Goal: Information Seeking & Learning: Learn about a topic

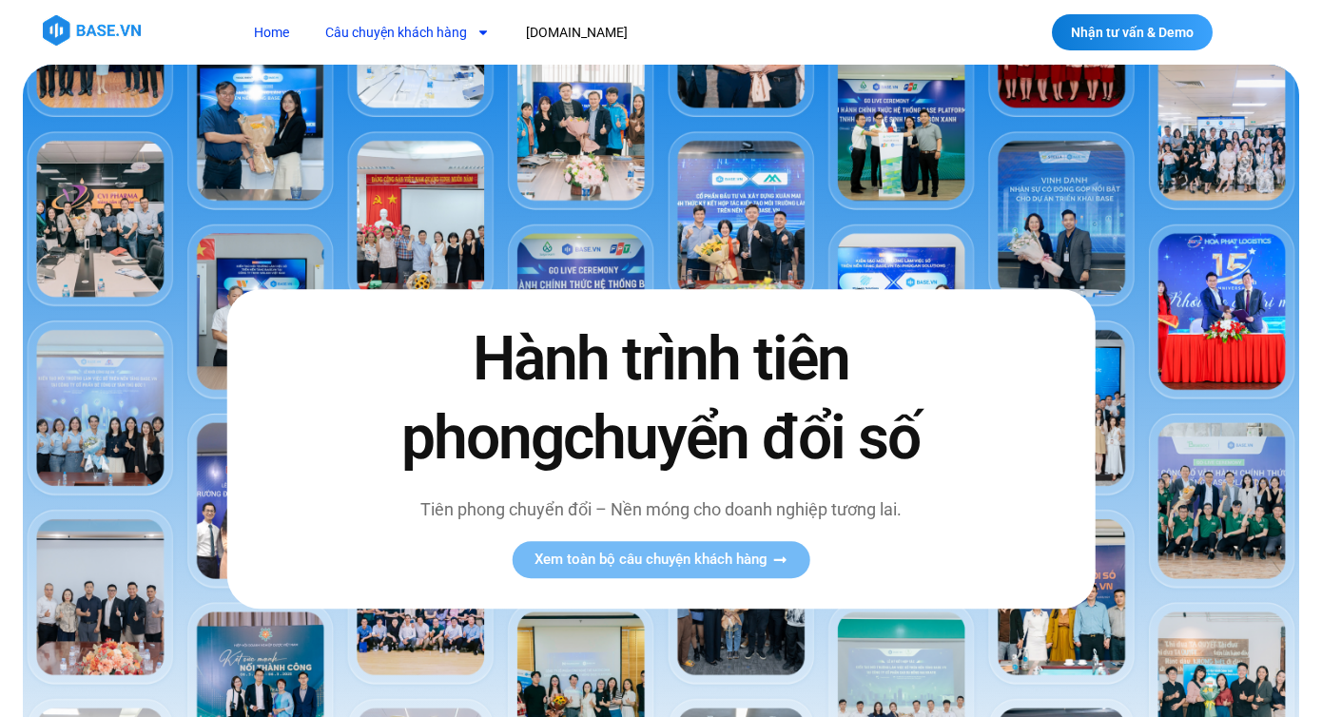
click at [409, 33] on link "Câu chuyện khách hàng" at bounding box center [407, 32] width 193 height 35
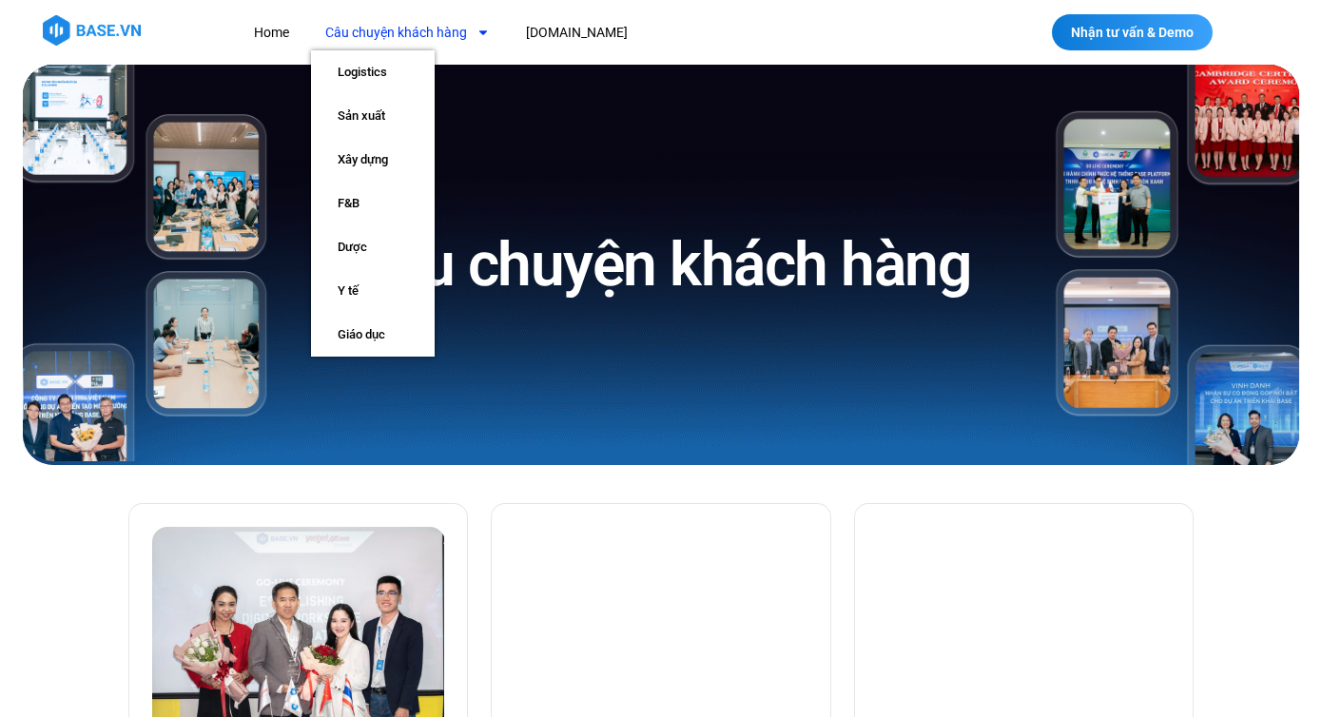
click at [423, 33] on link "Câu chuyện khách hàng" at bounding box center [407, 32] width 193 height 35
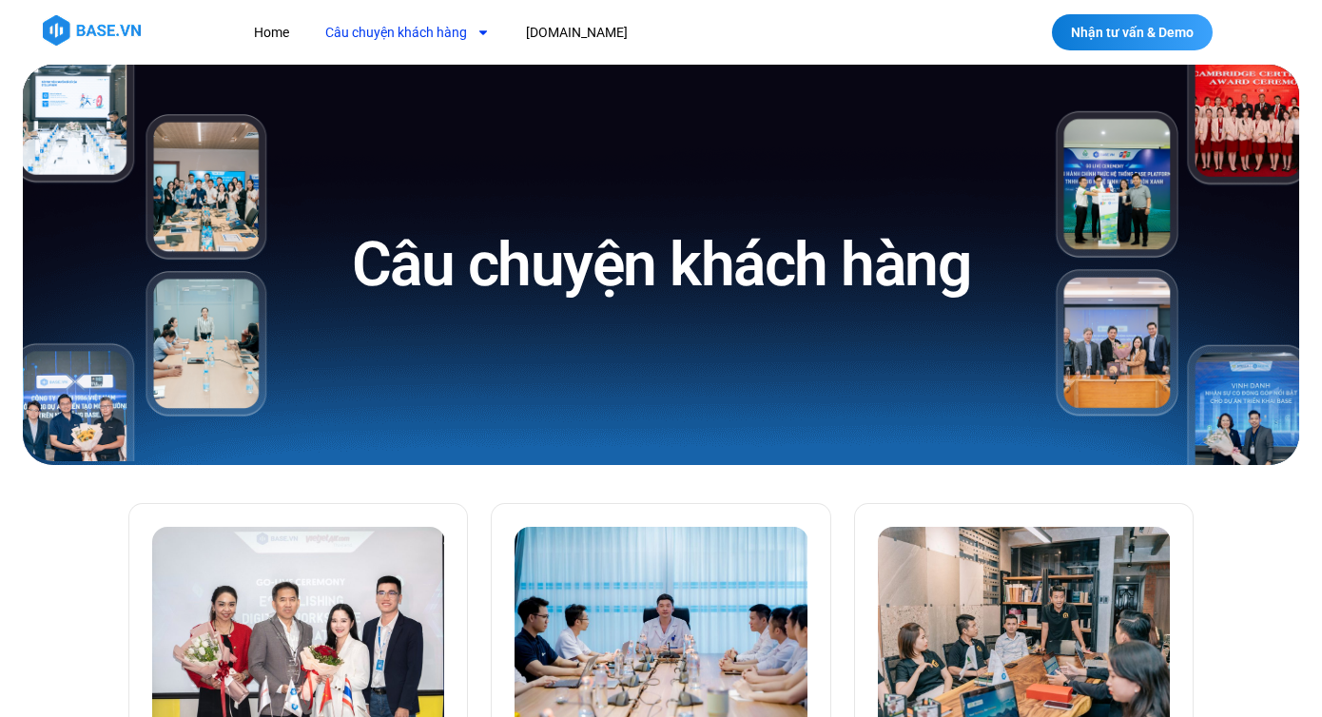
click at [423, 33] on link "Câu chuyện khách hàng" at bounding box center [407, 32] width 193 height 35
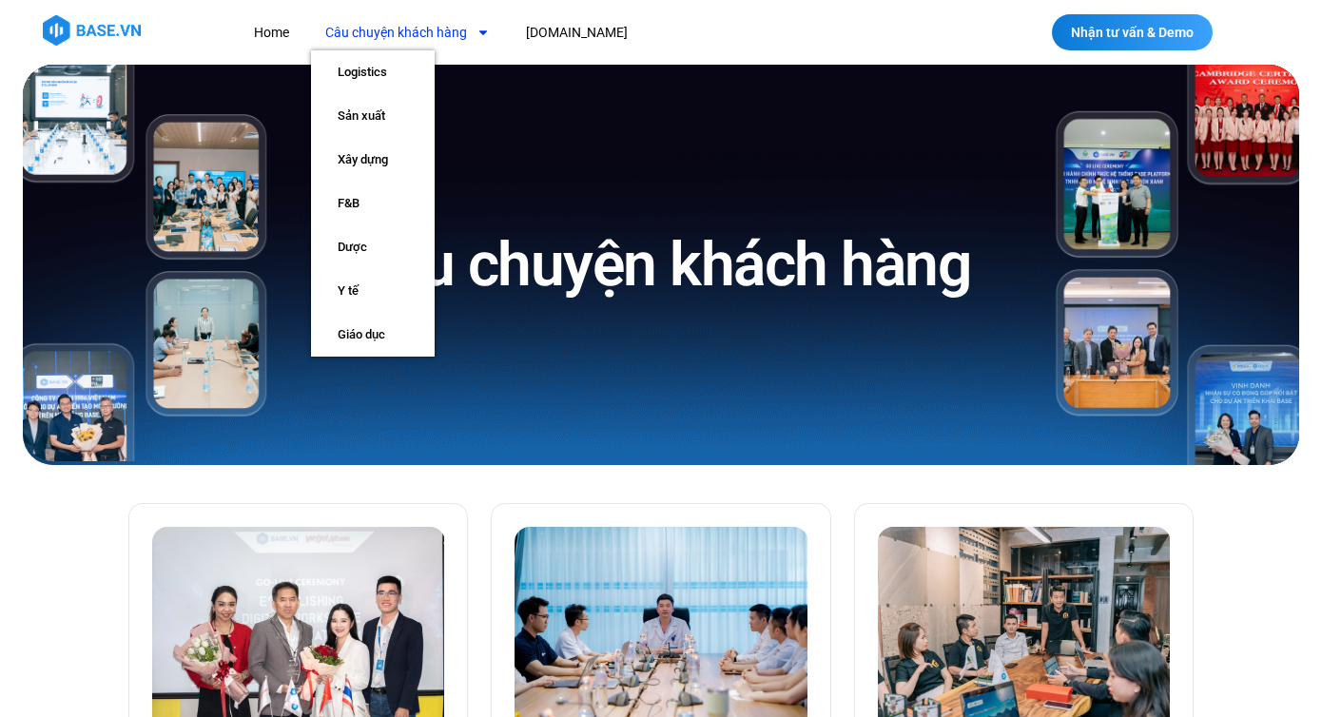
click at [403, 38] on link "Câu chuyện khách hàng" at bounding box center [407, 32] width 193 height 35
click at [398, 35] on link "Câu chuyện khách hàng" at bounding box center [407, 32] width 193 height 35
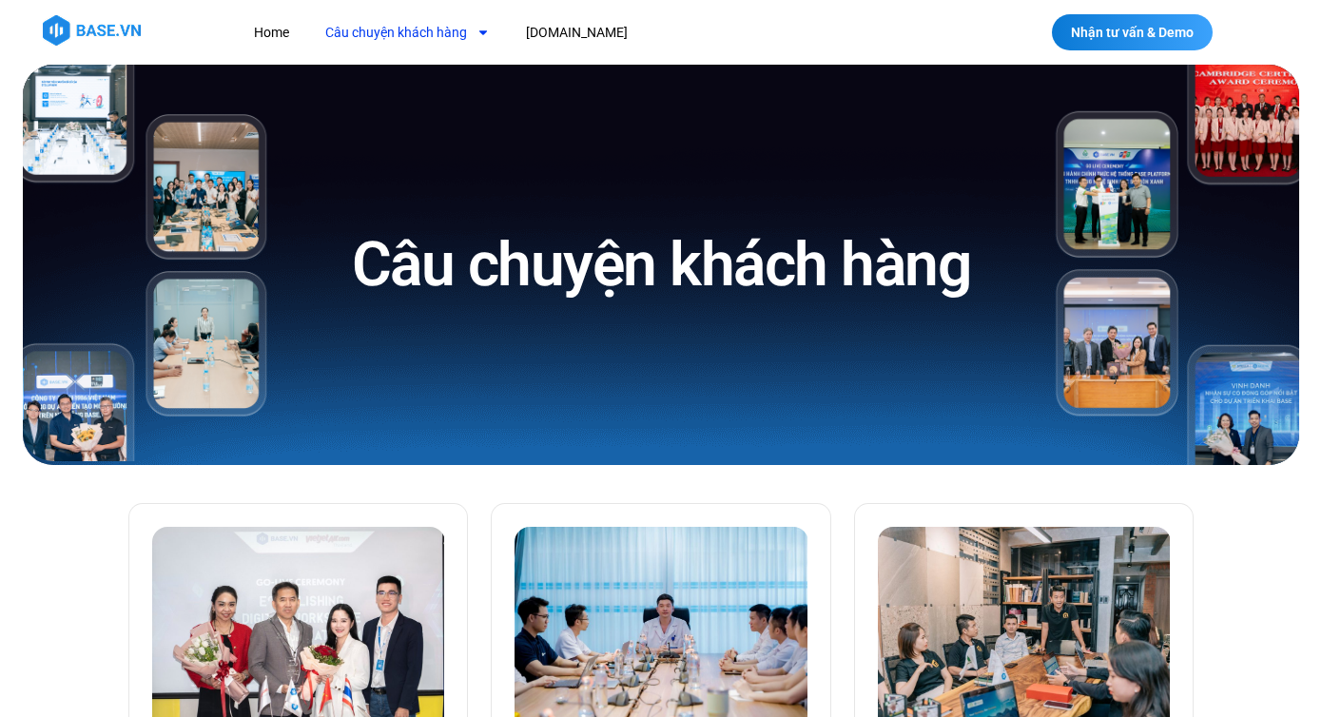
click at [398, 35] on link "Câu chuyện khách hàng" at bounding box center [407, 32] width 193 height 35
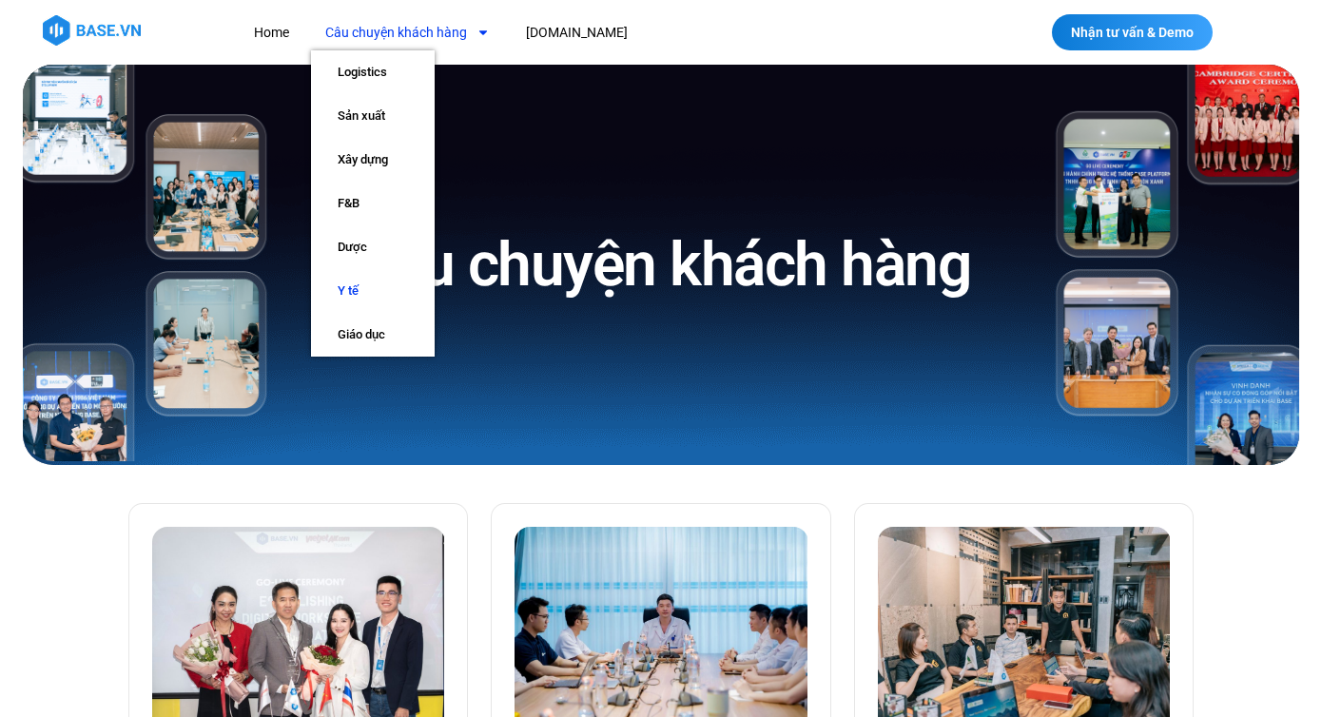
click at [351, 284] on link "Y tế" at bounding box center [373, 291] width 124 height 44
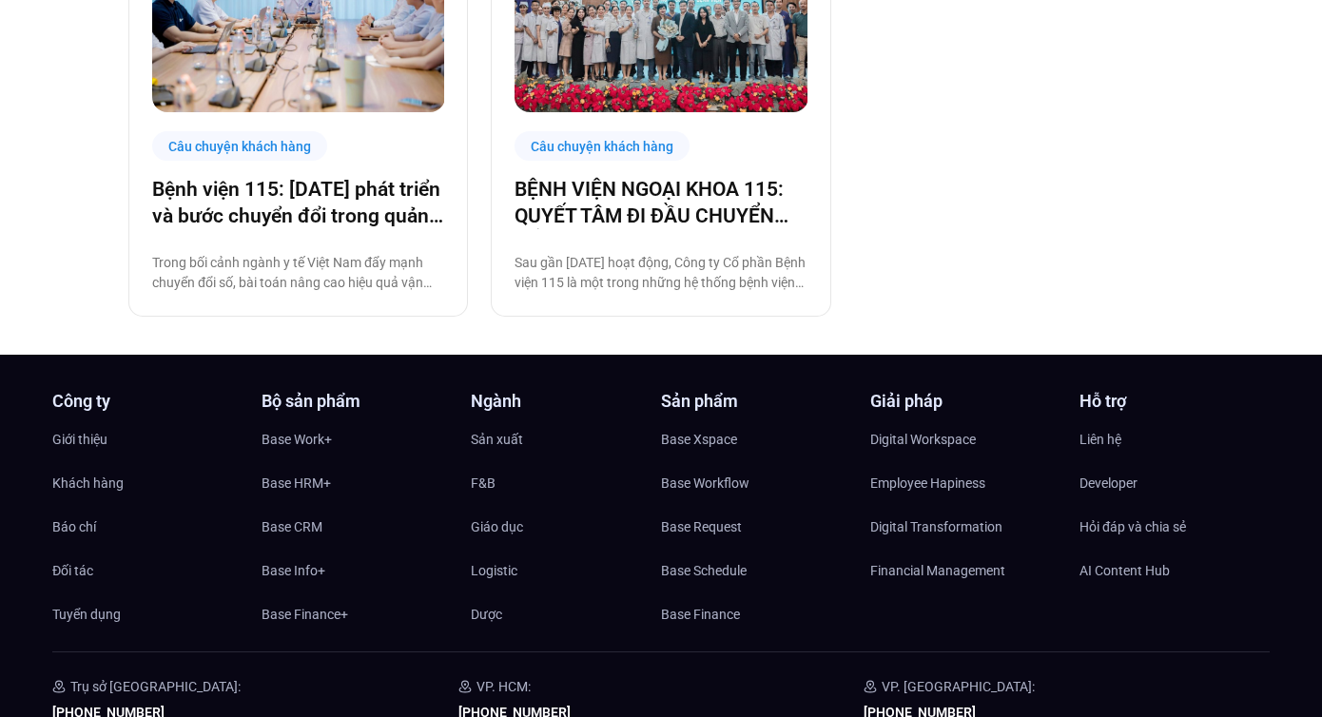
scroll to position [624, 0]
